Goal: Ask a question

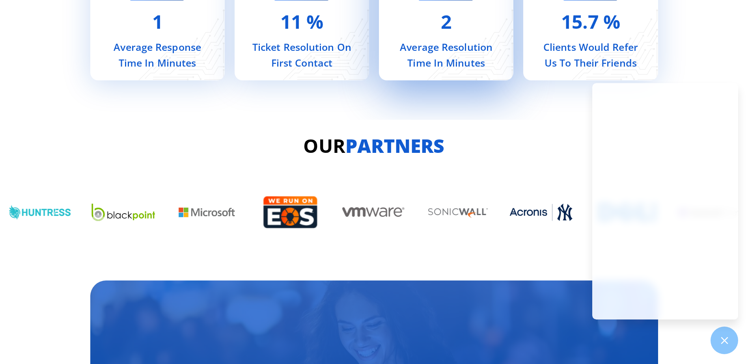
scroll to position [3429, 0]
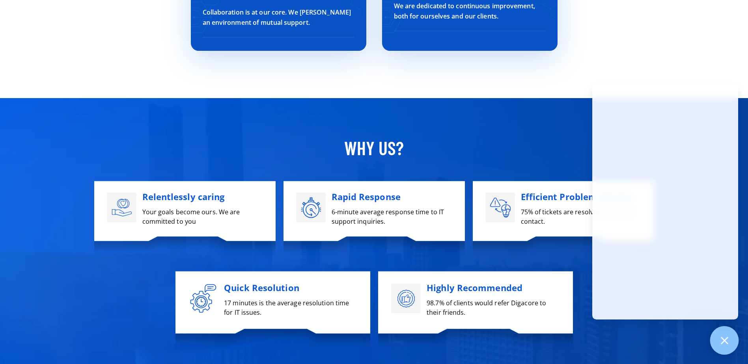
drag, startPoint x: 728, startPoint y: 341, endPoint x: 732, endPoint y: 335, distance: 6.8
click at [730, 339] on div at bounding box center [724, 340] width 29 height 29
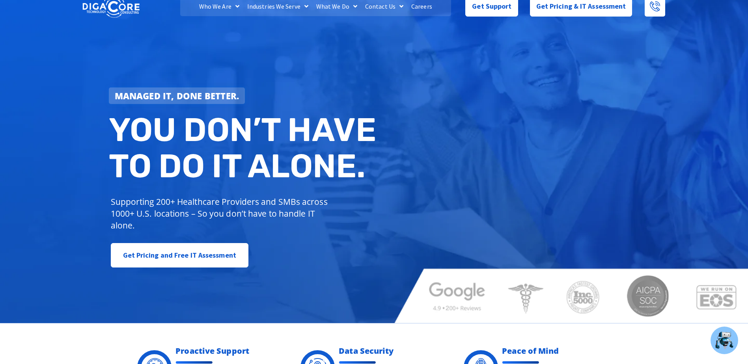
scroll to position [0, 0]
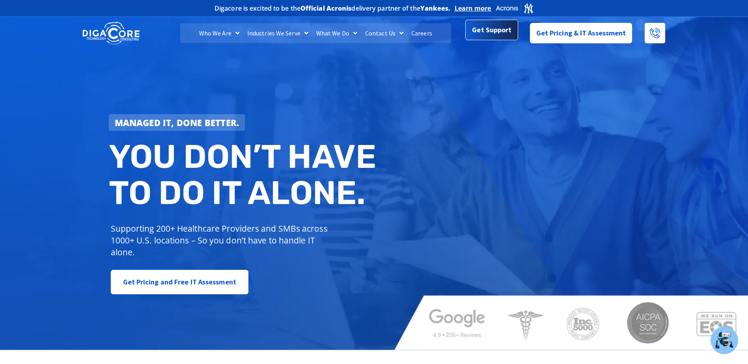
click at [503, 31] on span "Get Support" at bounding box center [491, 32] width 39 height 16
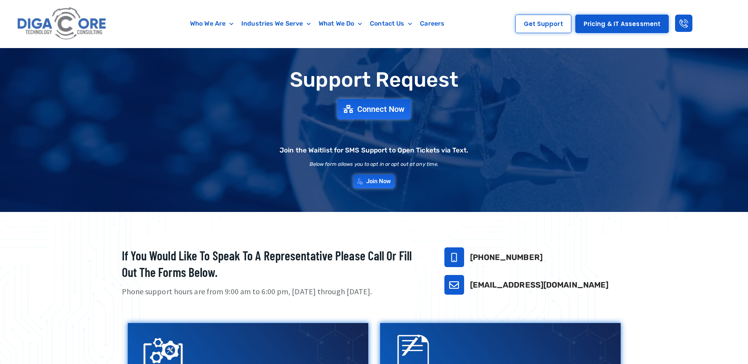
scroll to position [39, 0]
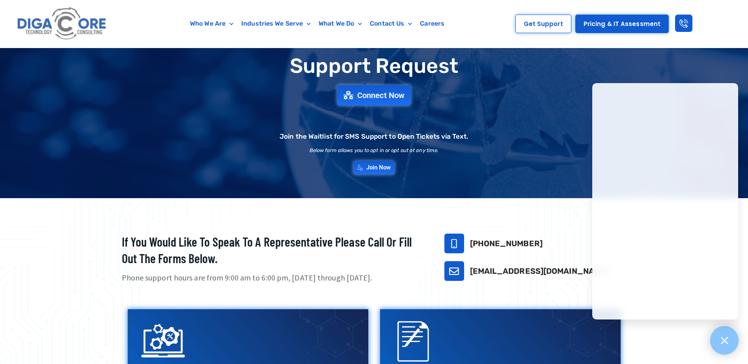
click at [720, 341] on icon at bounding box center [724, 340] width 10 height 10
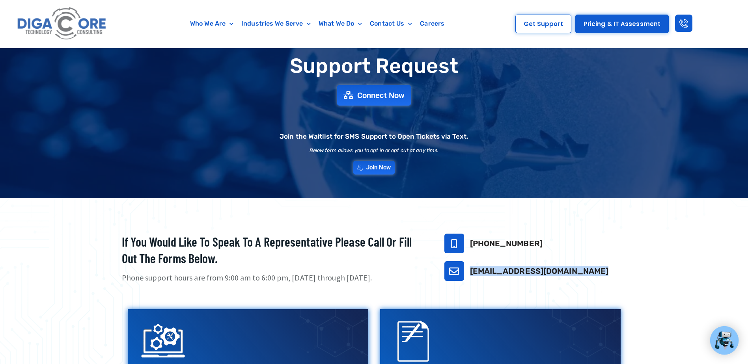
drag, startPoint x: 566, startPoint y: 272, endPoint x: 465, endPoint y: 270, distance: 101.3
click at [465, 270] on div "[EMAIL_ADDRESS][DOMAIN_NAME]" at bounding box center [535, 271] width 182 height 20
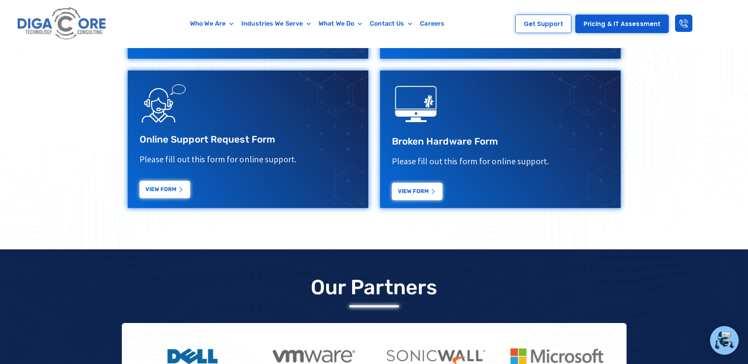
scroll to position [512, 0]
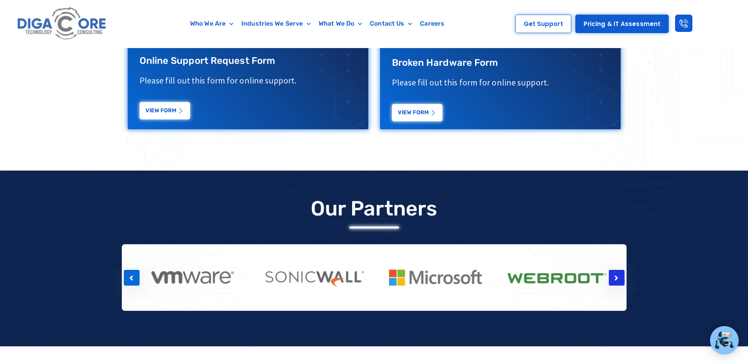
click at [618, 279] on div at bounding box center [617, 278] width 16 height 16
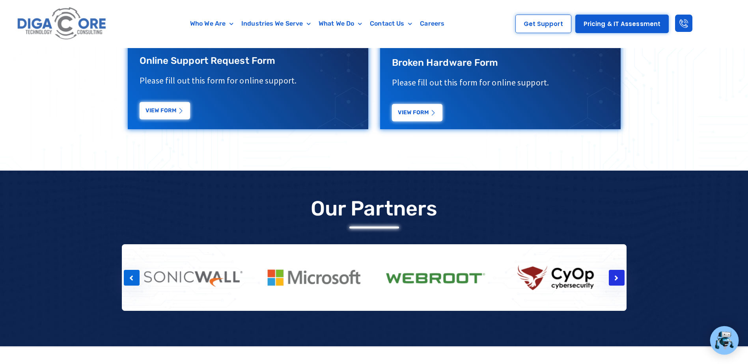
click at [618, 279] on div at bounding box center [617, 278] width 16 height 16
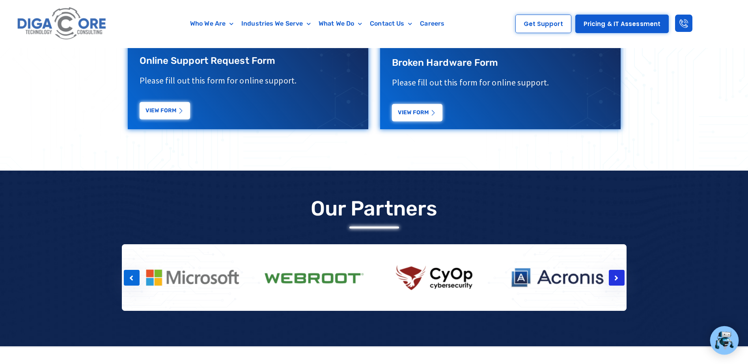
click at [618, 279] on div at bounding box center [617, 278] width 16 height 16
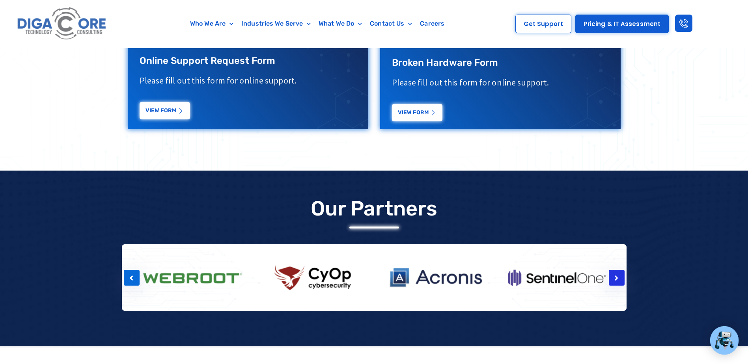
click at [618, 279] on div at bounding box center [617, 278] width 16 height 16
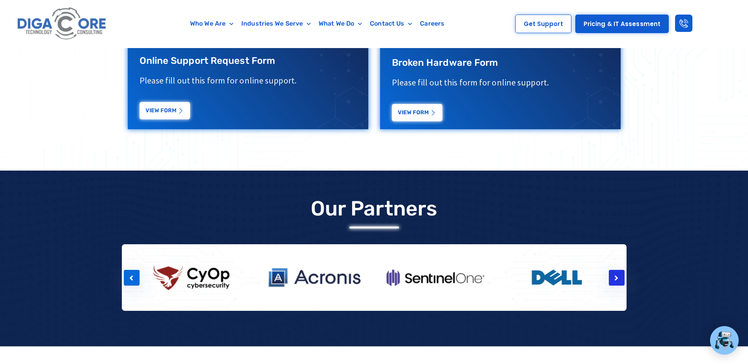
click at [618, 279] on div at bounding box center [617, 278] width 16 height 16
